Goal: Find contact information: Find contact information

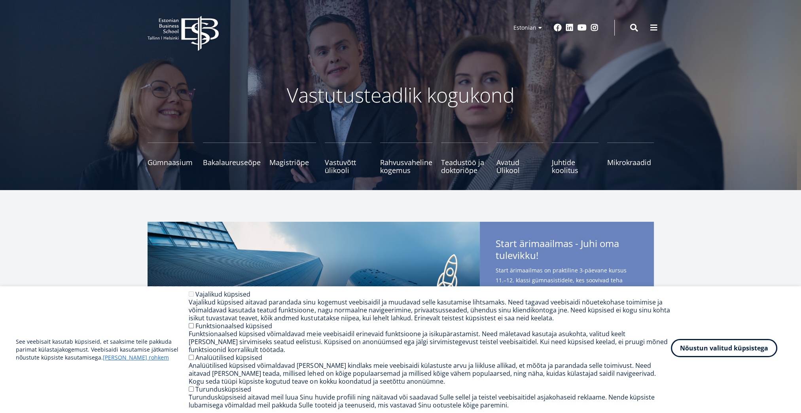
click at [708, 354] on button "Nõustun valitud küpsistega" at bounding box center [724, 348] width 106 height 18
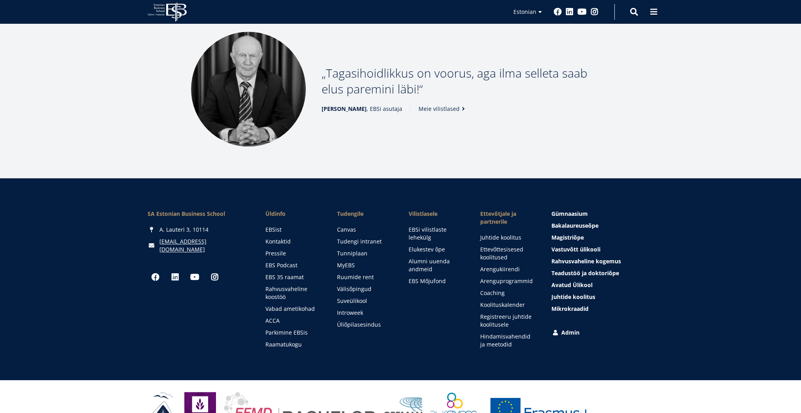
scroll to position [1038, 0]
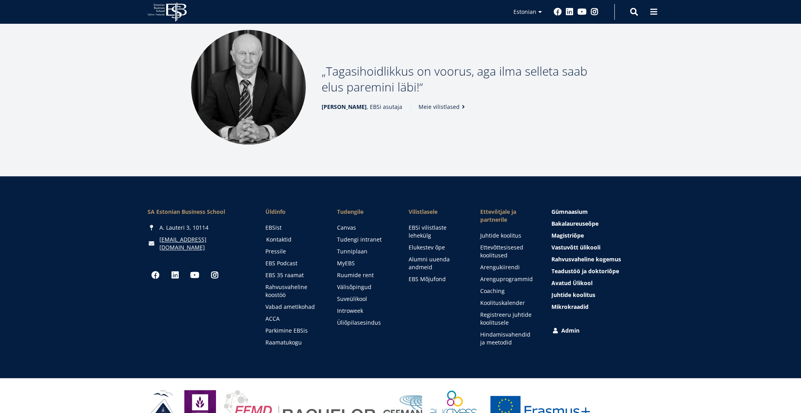
click at [278, 235] on link "Kontaktid" at bounding box center [294, 239] width 56 height 8
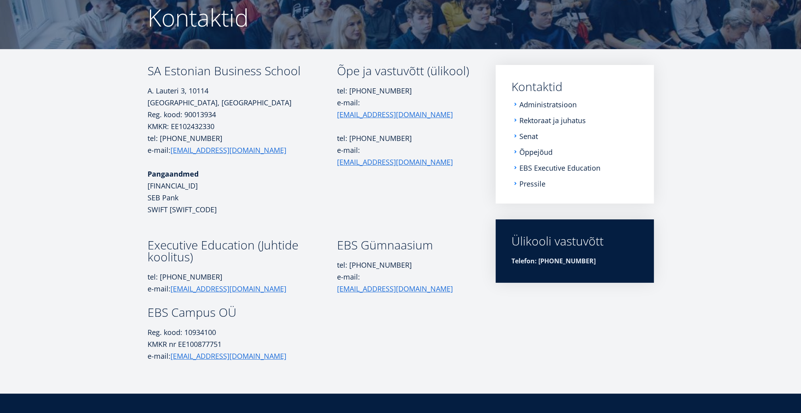
scroll to position [13, 0]
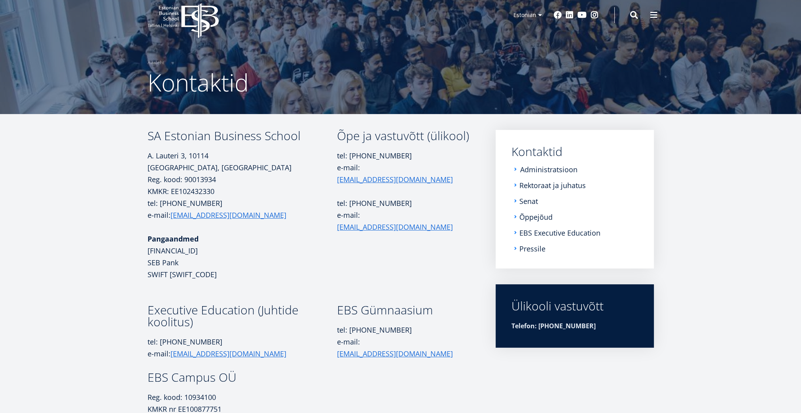
click at [535, 169] on link "Administratsioon" at bounding box center [548, 169] width 57 height 8
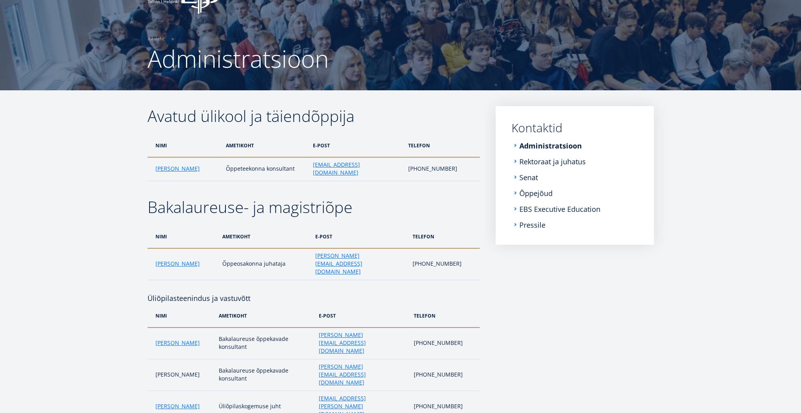
scroll to position [35, 0]
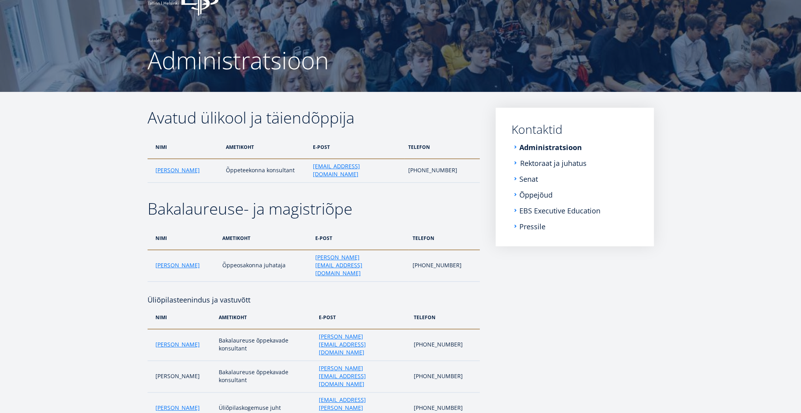
click at [562, 163] on link "Rektoraat ja juhatus" at bounding box center [553, 163] width 66 height 8
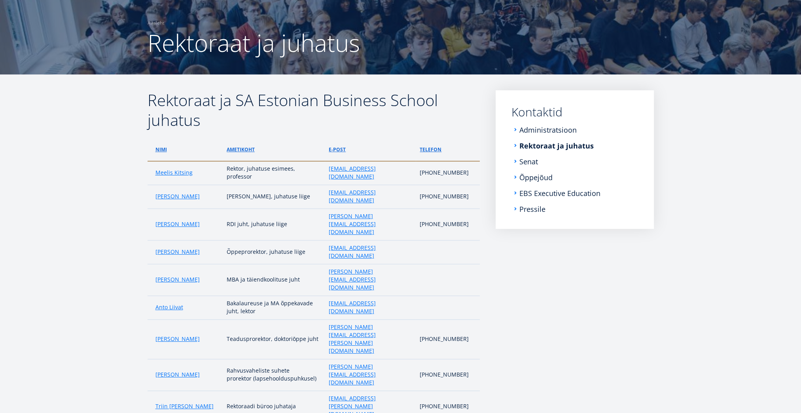
scroll to position [40, 0]
